Goal: Navigation & Orientation: Find specific page/section

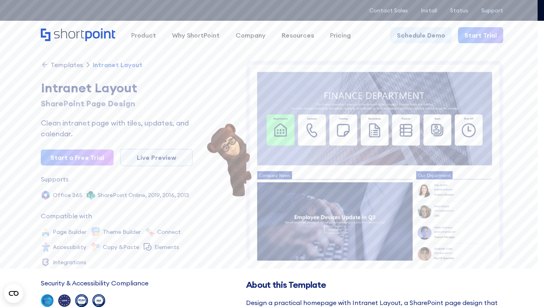
scroll to position [6454, 0]
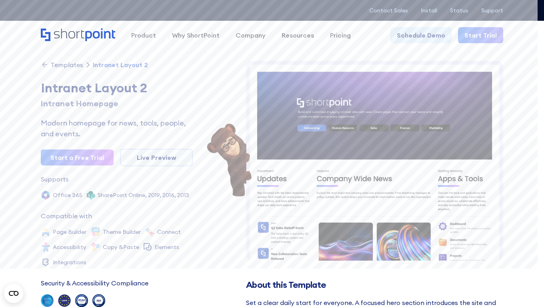
scroll to position [6404, 0]
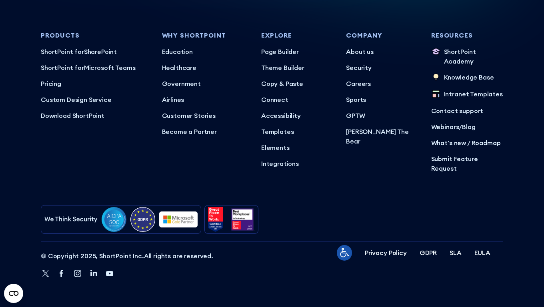
scroll to position [6404, 0]
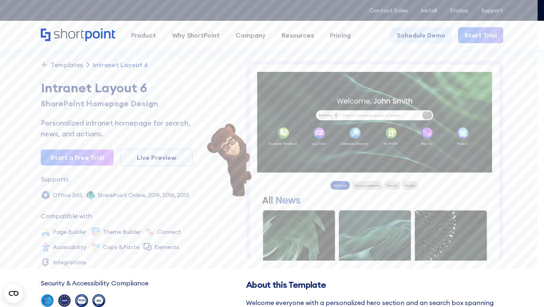
scroll to position [6390, 0]
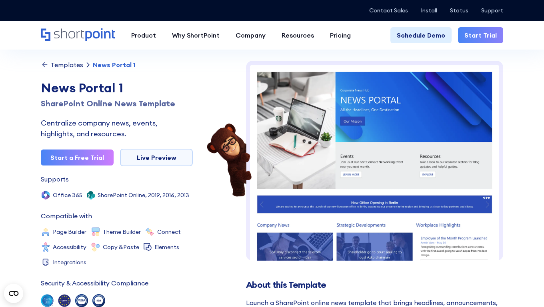
scroll to position [6170, 0]
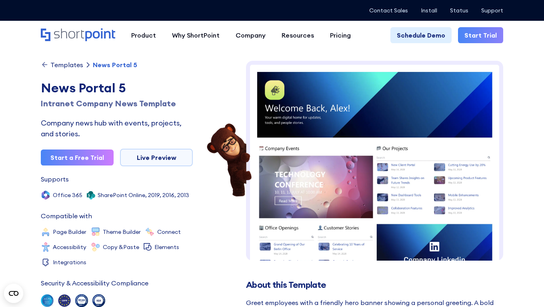
scroll to position [6098, 0]
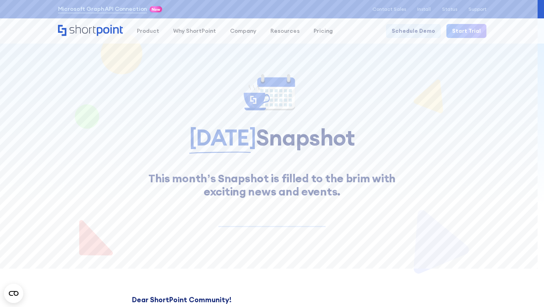
scroll to position [4938, 0]
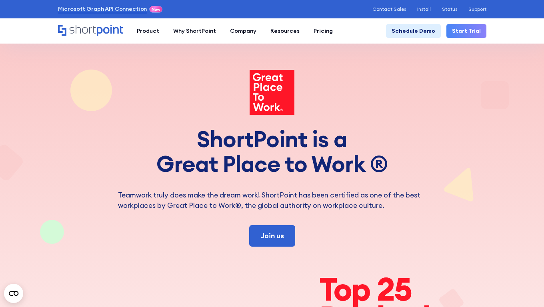
scroll to position [4494, 0]
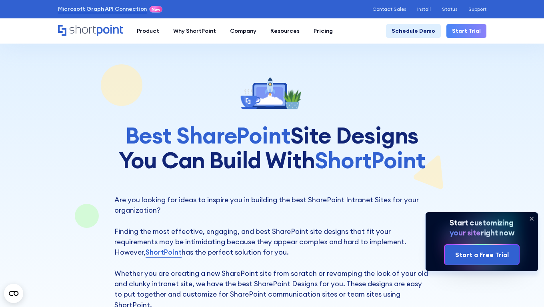
scroll to position [4740, 0]
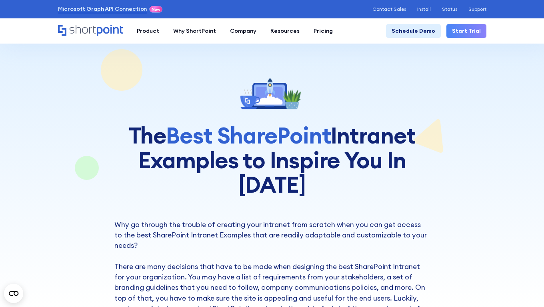
scroll to position [4131, 0]
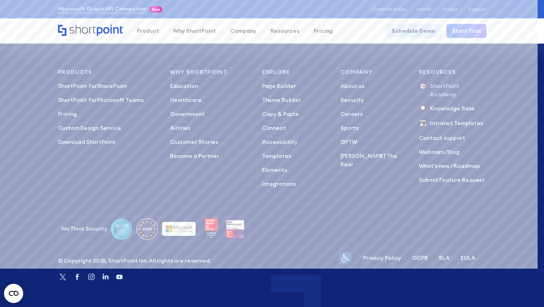
scroll to position [29765, 0]
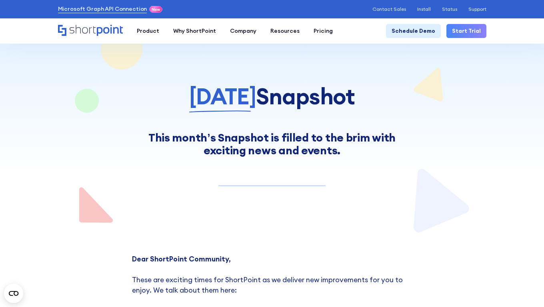
scroll to position [4936, 0]
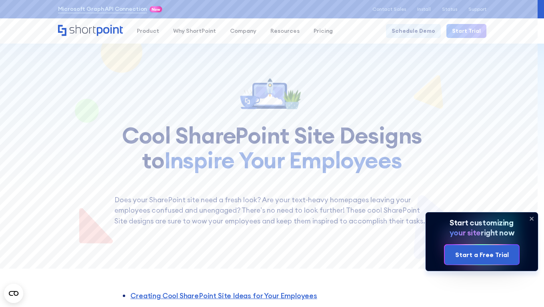
scroll to position [4555, 0]
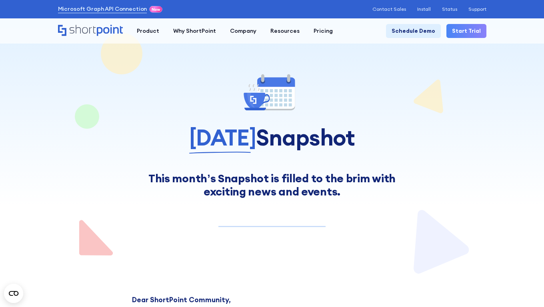
scroll to position [4650, 0]
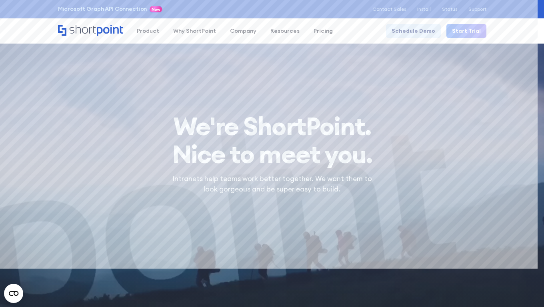
scroll to position [7006, 0]
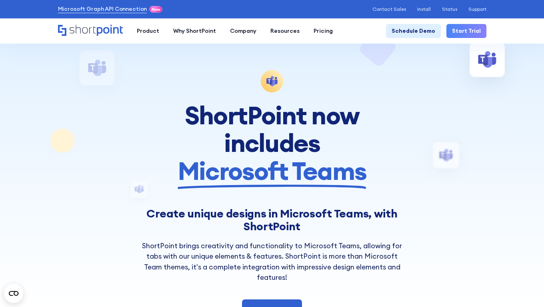
scroll to position [6875, 0]
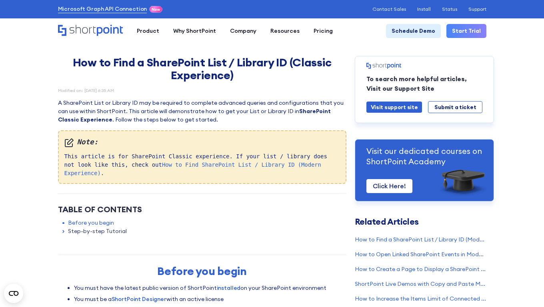
scroll to position [2946, 0]
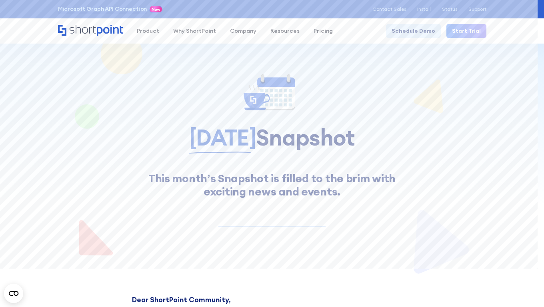
scroll to position [4976, 0]
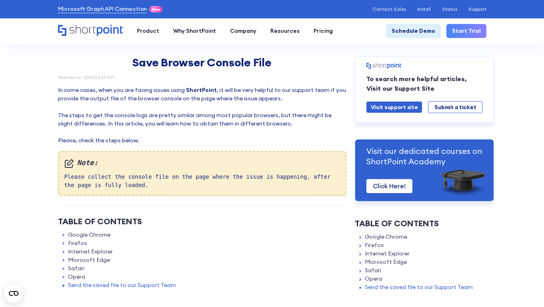
scroll to position [4211, 0]
